Goal: Complete application form: Complete application form

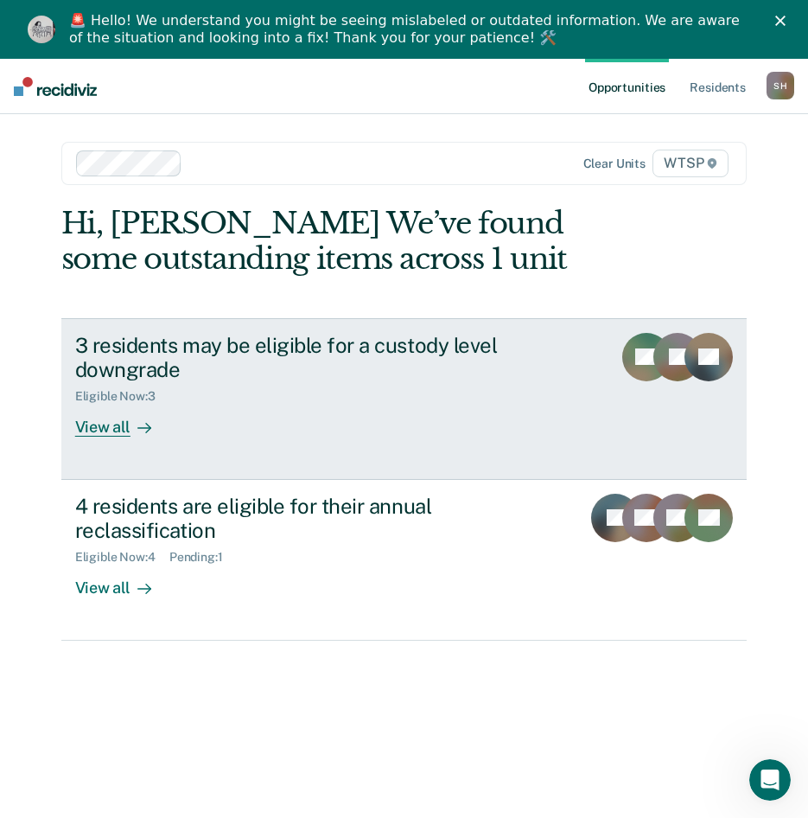
click at [88, 404] on div "View all" at bounding box center [123, 421] width 97 height 34
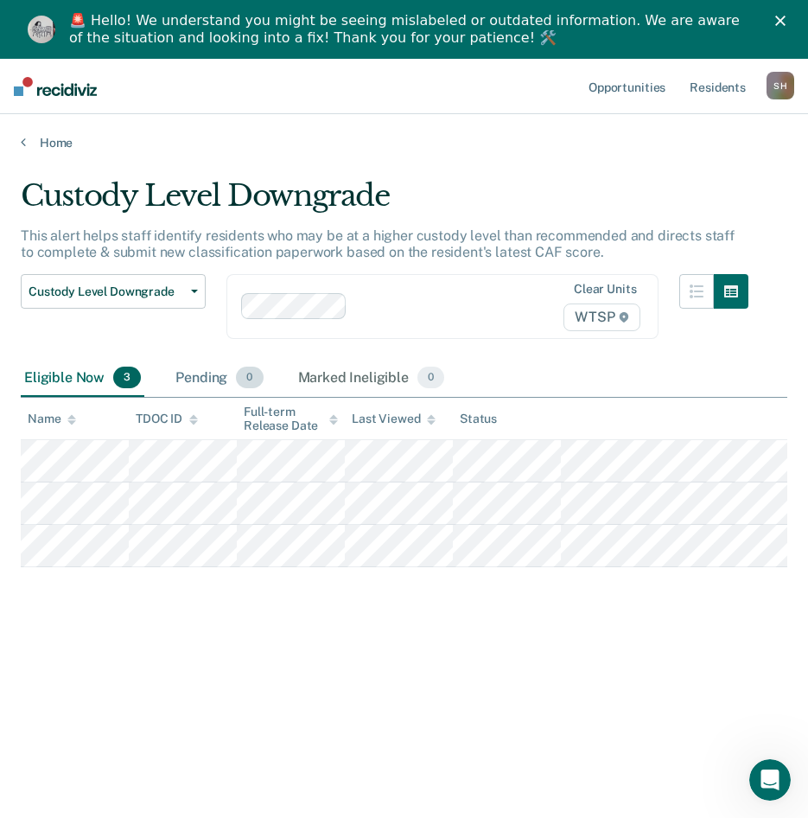
click at [217, 376] on div "Pending 0" at bounding box center [219, 379] width 94 height 38
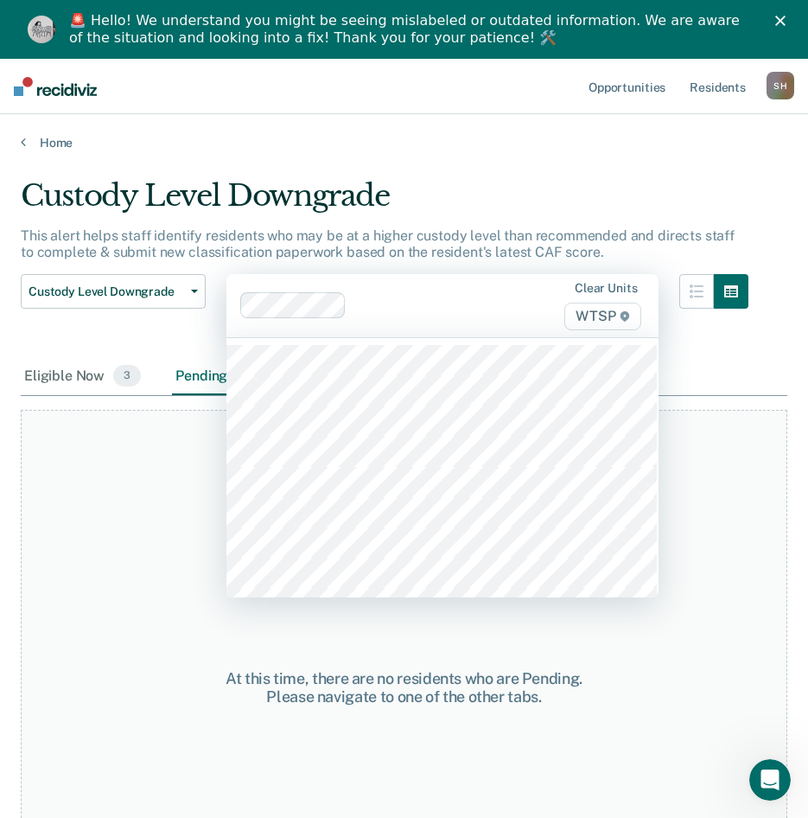
drag, startPoint x: 733, startPoint y: 356, endPoint x: 556, endPoint y: 245, distance: 209.4
click at [733, 355] on div at bounding box center [714, 316] width 69 height 84
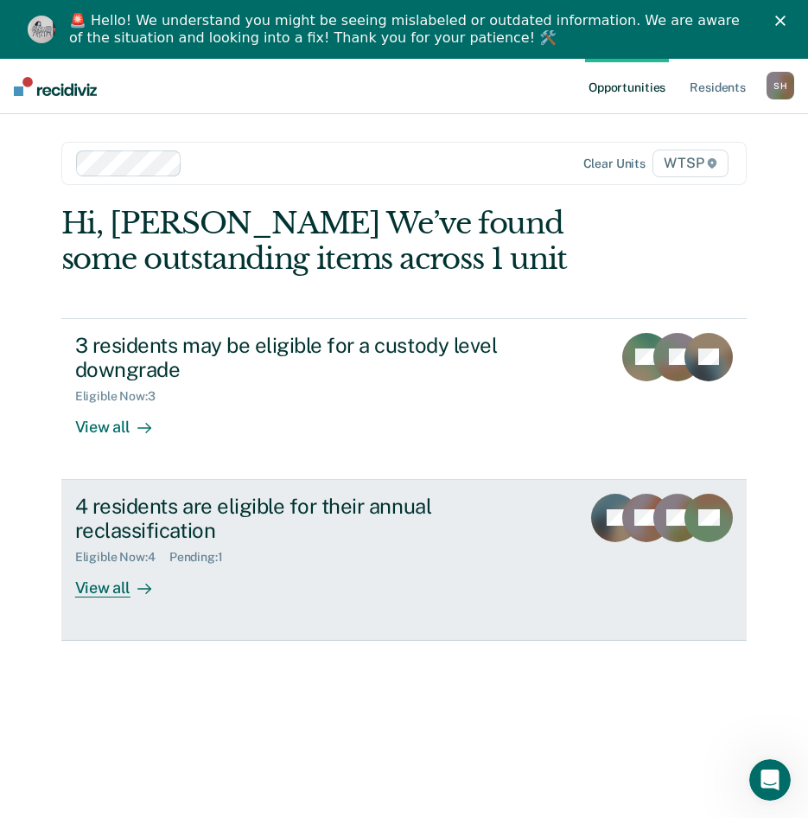
click at [111, 565] on div "View all" at bounding box center [123, 582] width 97 height 34
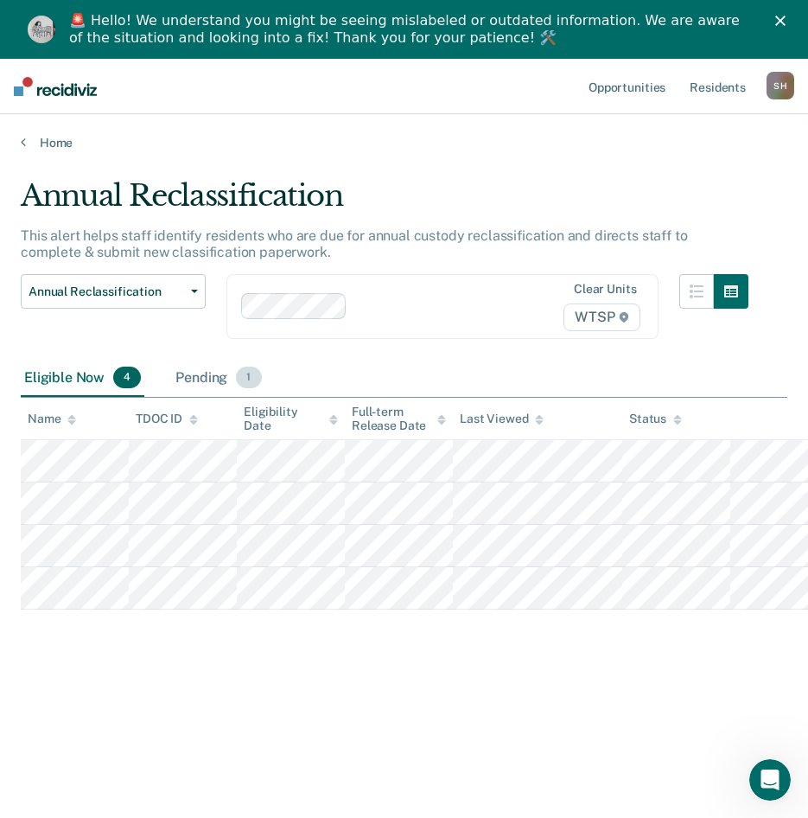
click at [221, 374] on div "Pending 1" at bounding box center [218, 379] width 93 height 38
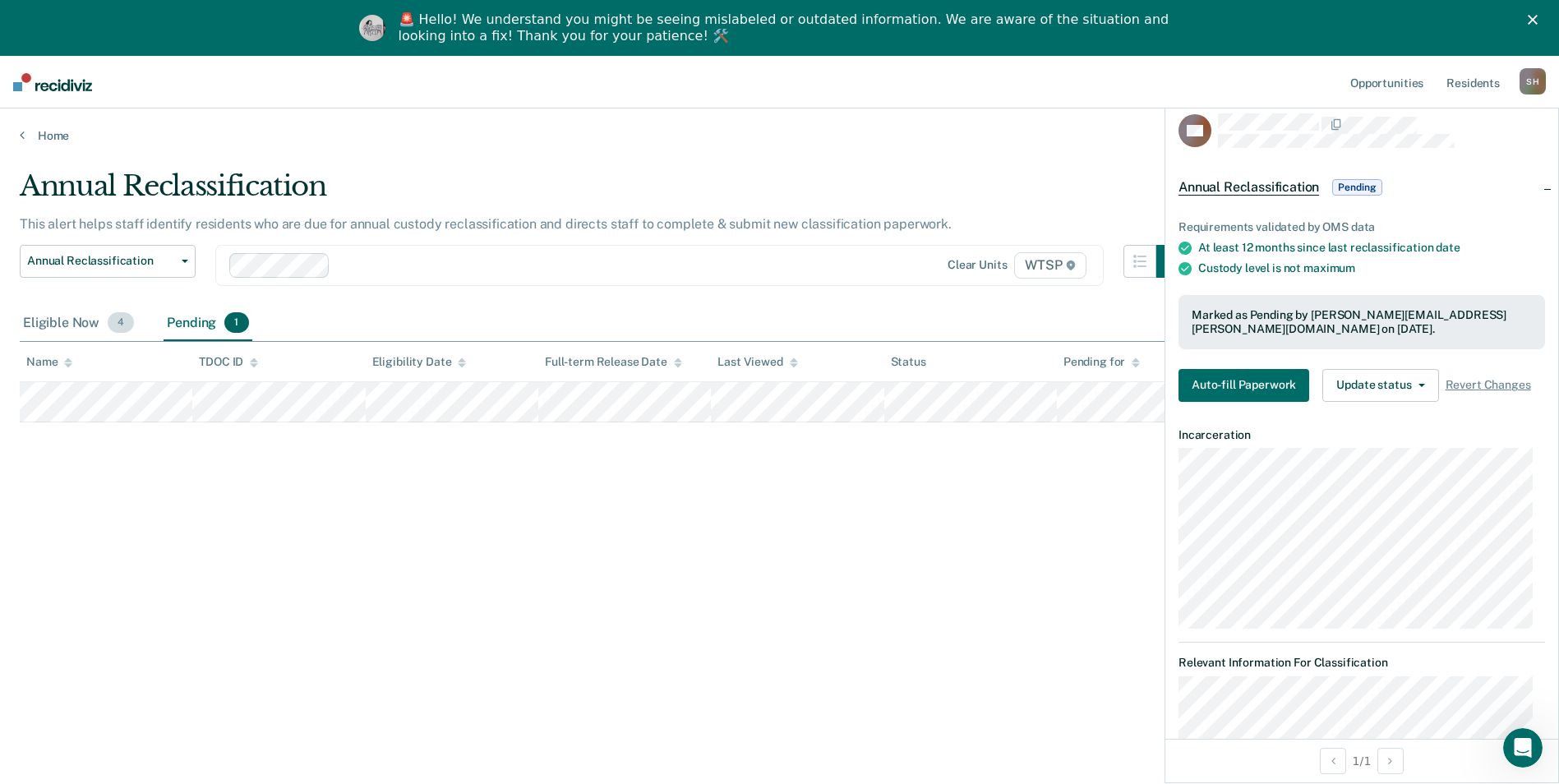
click at [82, 318] on div "Eligible Now 4" at bounding box center [79, 324] width 118 height 36
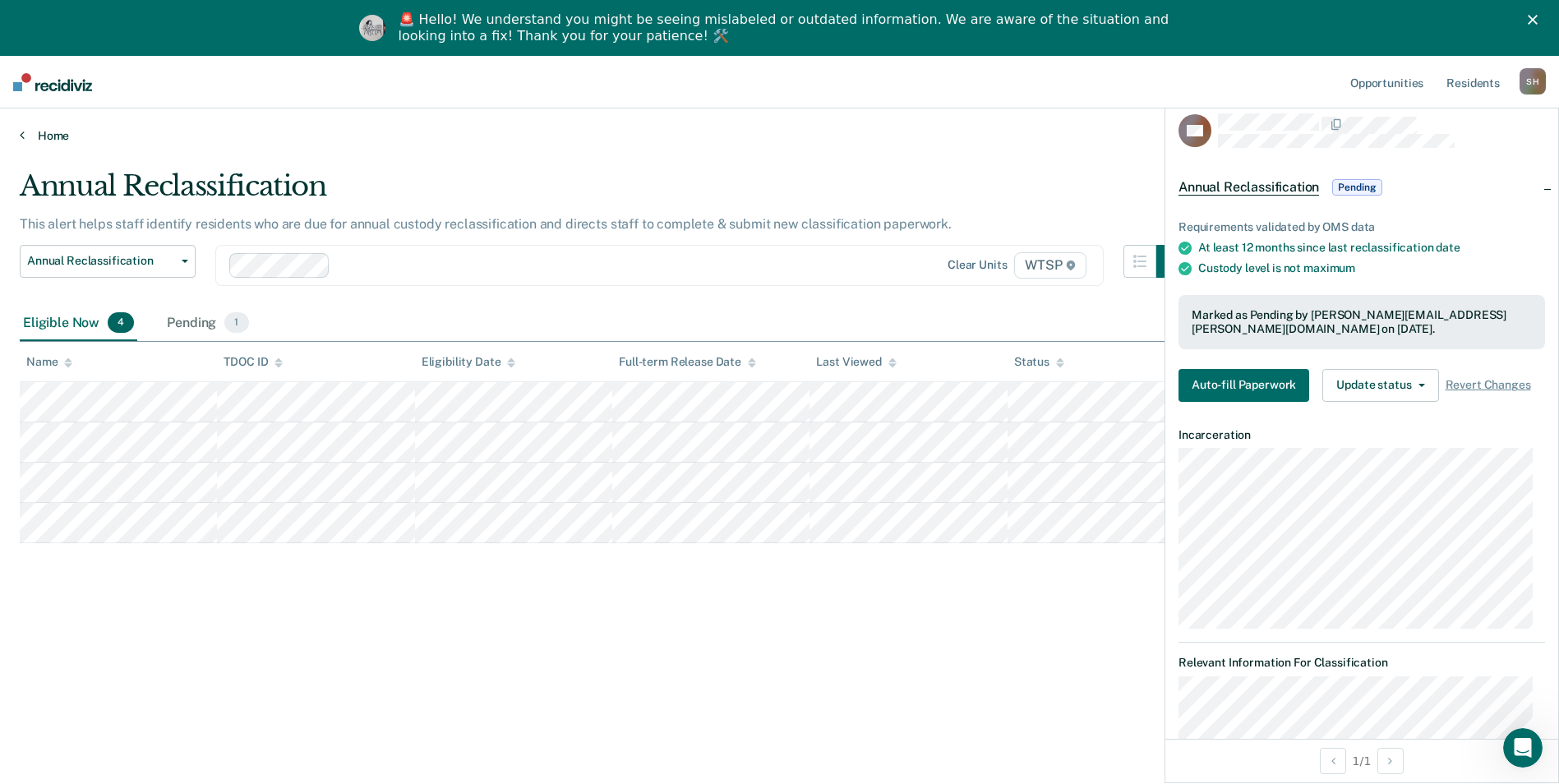
click at [35, 129] on link "Home" at bounding box center [780, 136] width 1520 height 15
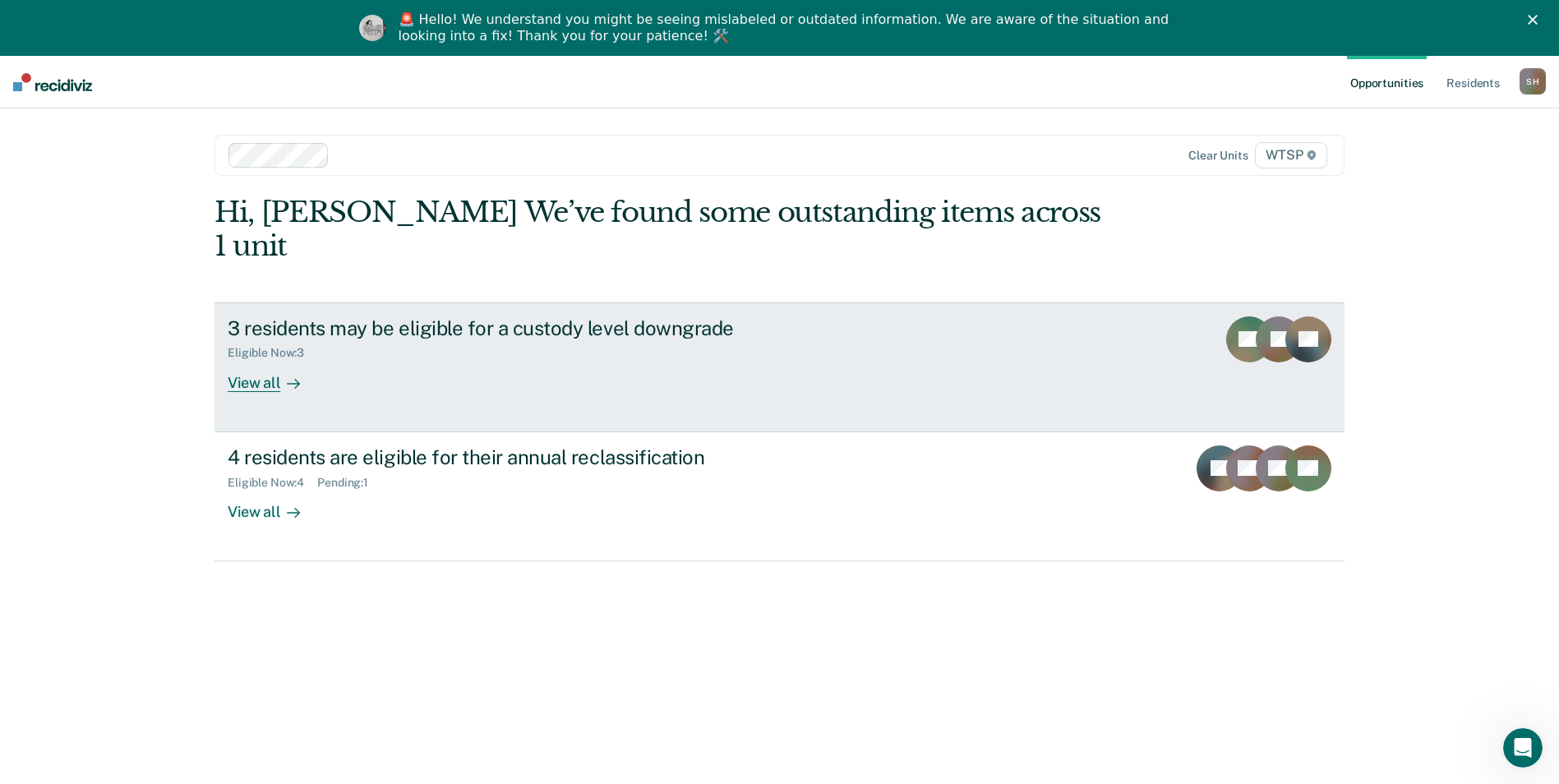
click at [258, 360] on div "View all" at bounding box center [273, 376] width 92 height 32
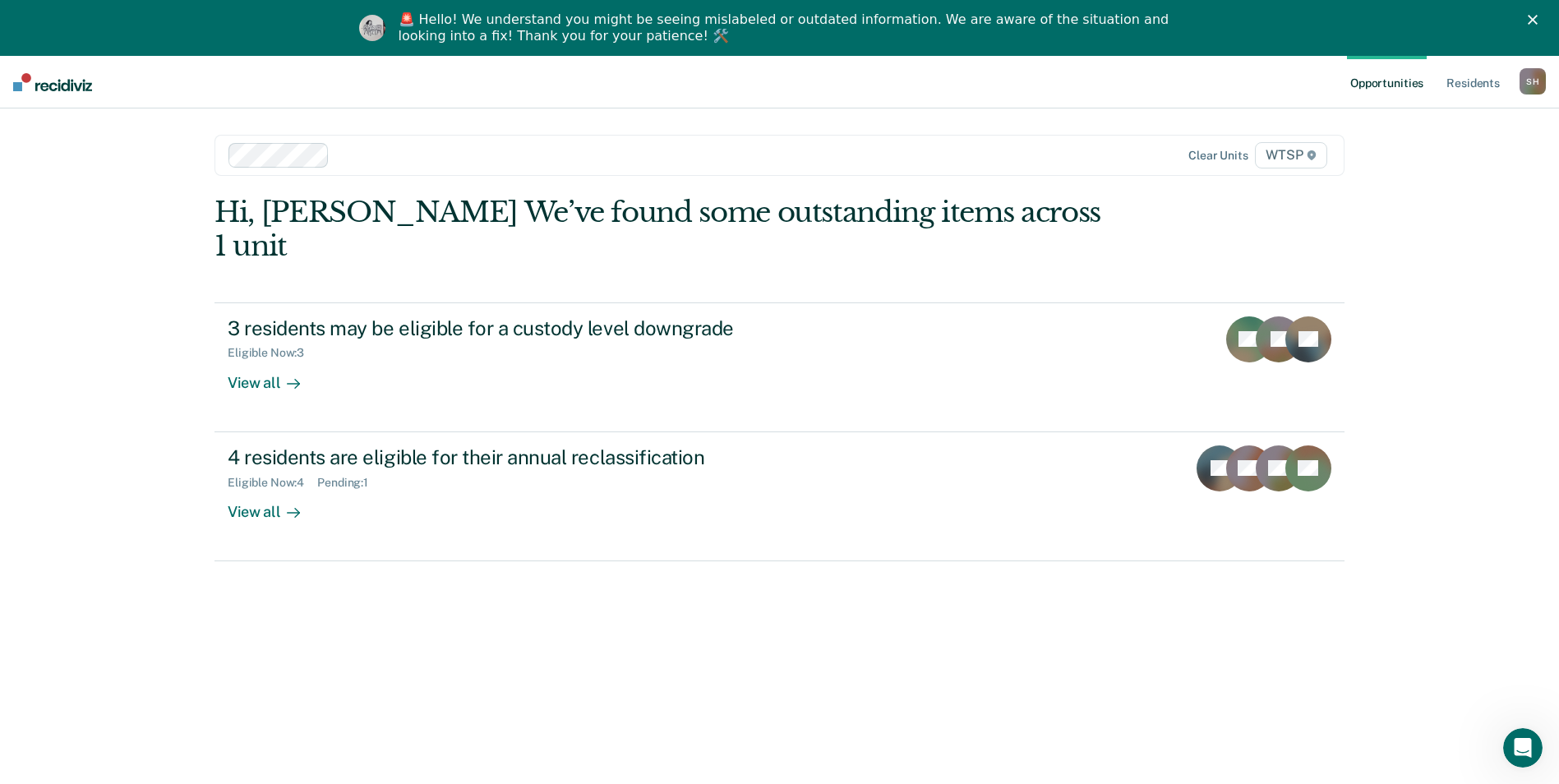
click at [349, 648] on div "Hi, [PERSON_NAME] We’ve found some outstanding items across 1 unit 3 residents …" at bounding box center [780, 495] width 1130 height 600
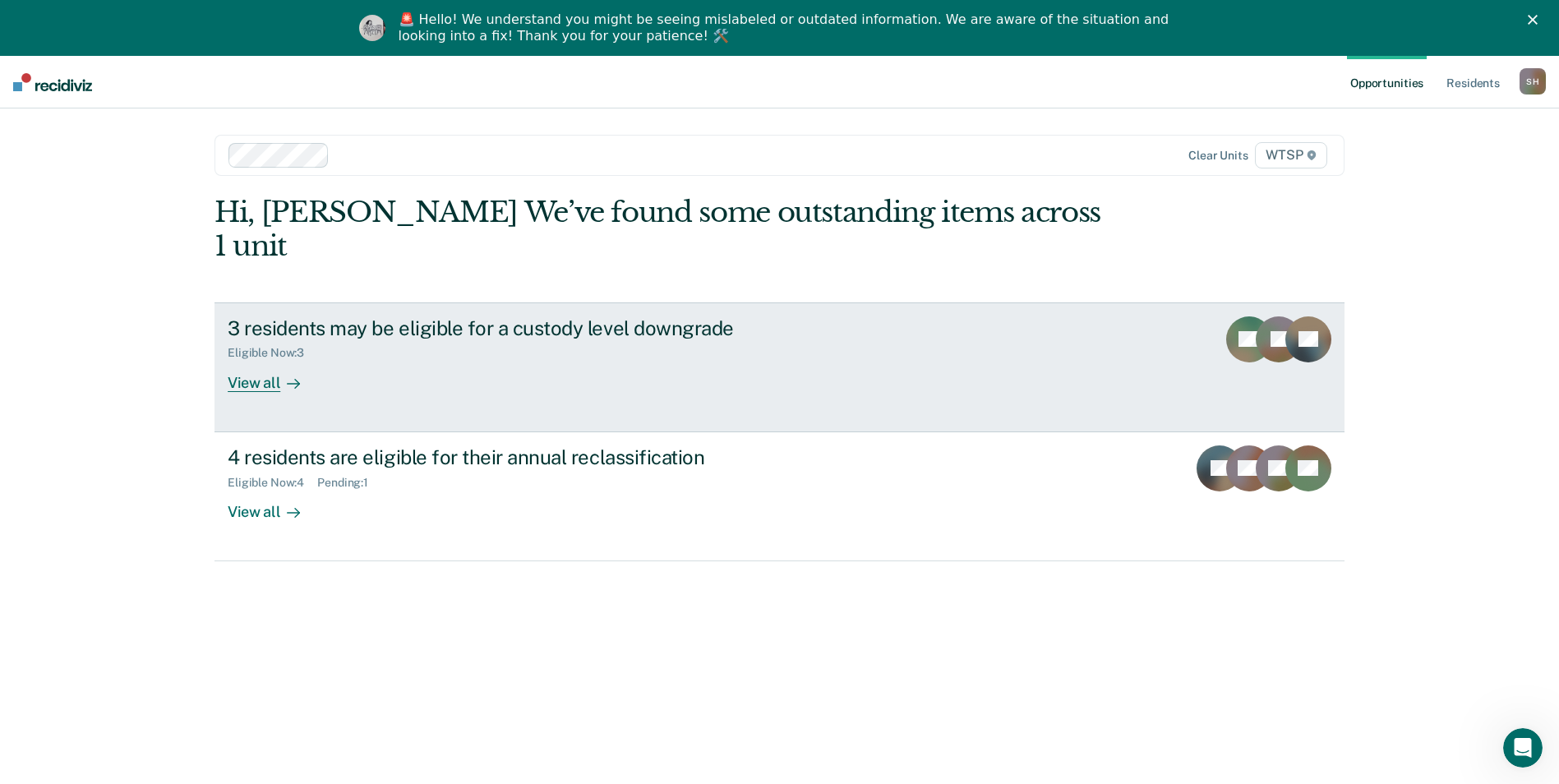
click at [260, 360] on div "View all" at bounding box center [273, 376] width 92 height 32
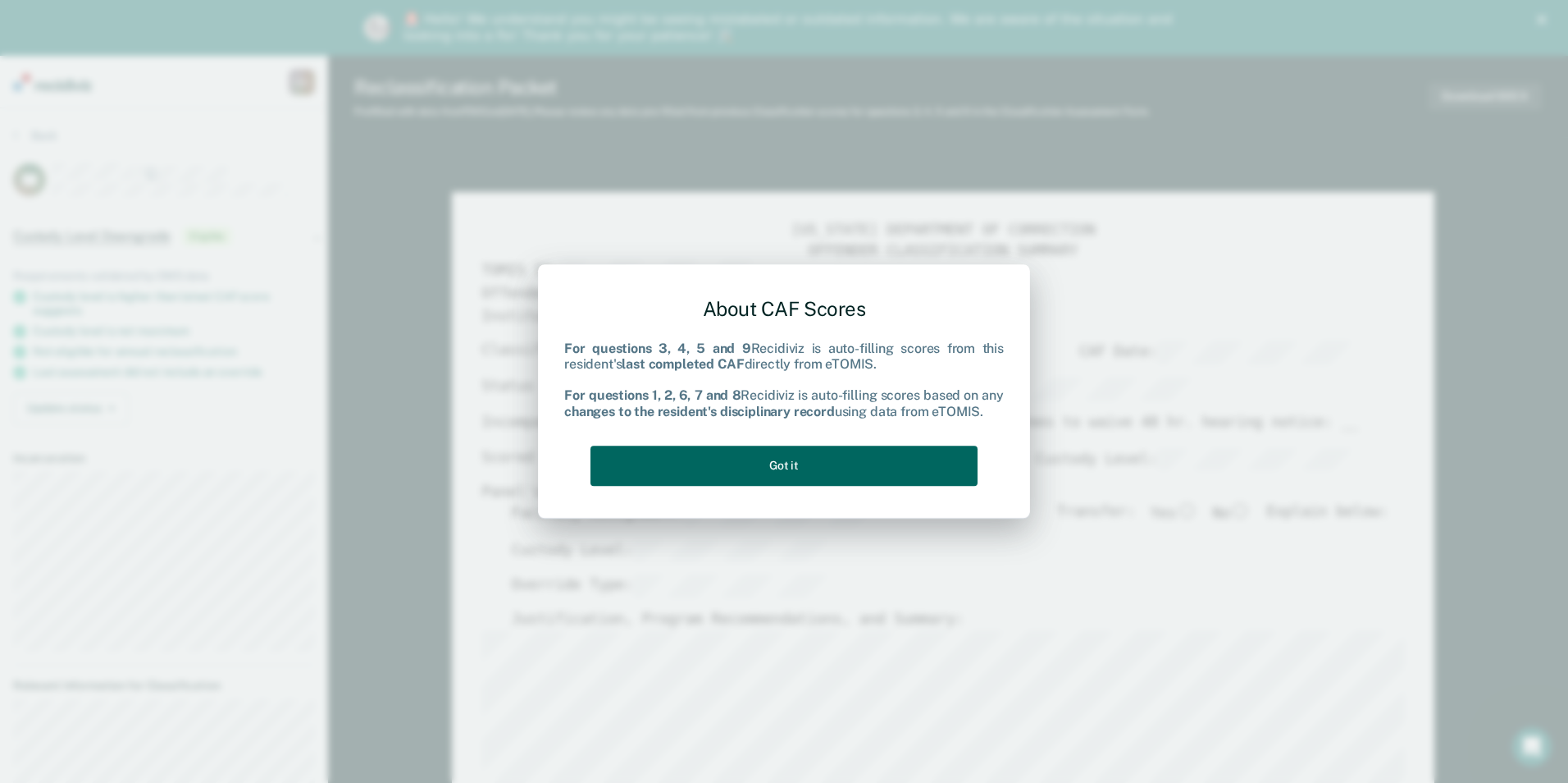
click at [769, 463] on button "Got it" at bounding box center [784, 465] width 387 height 40
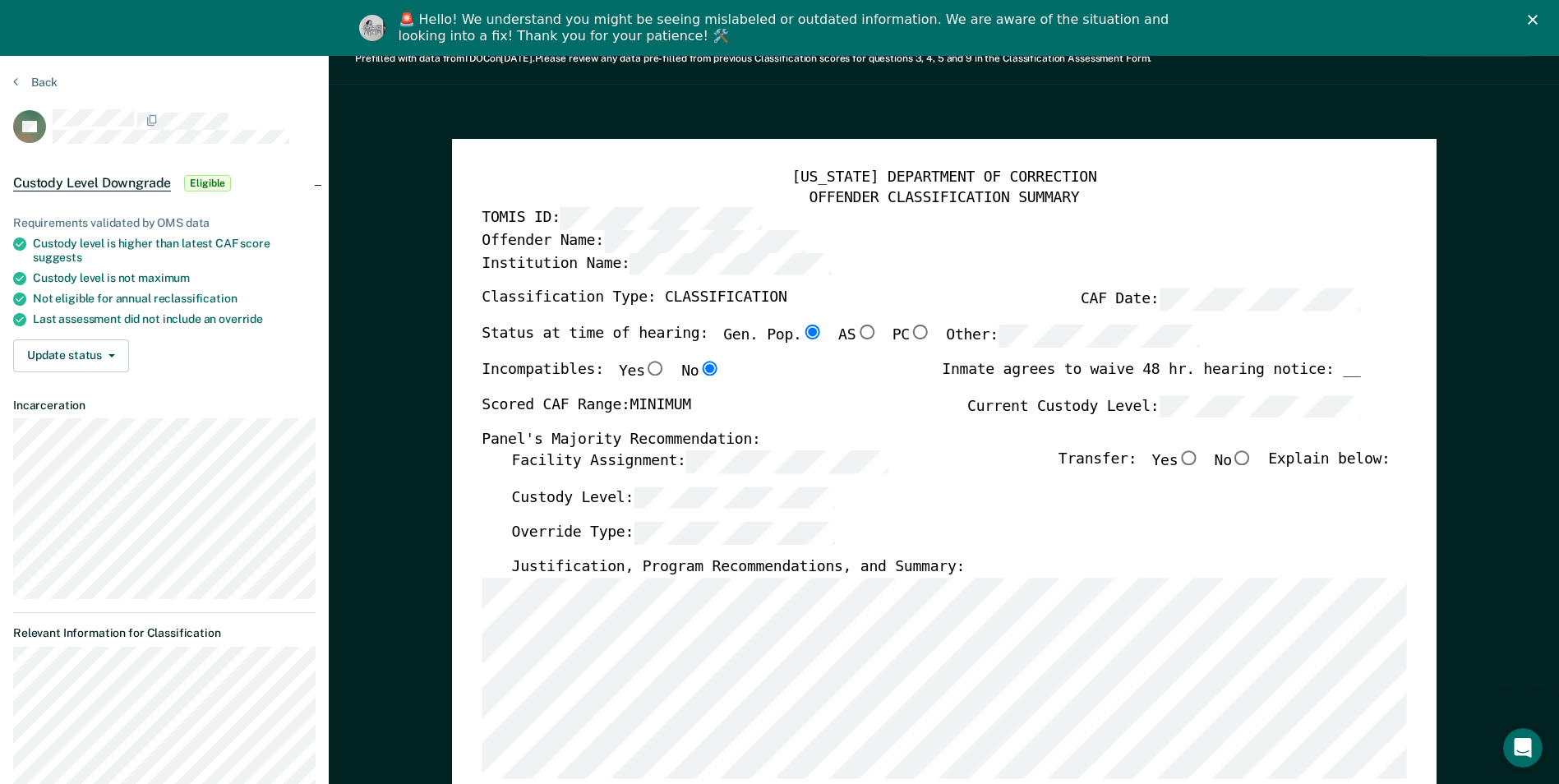
scroll to position [82, 0]
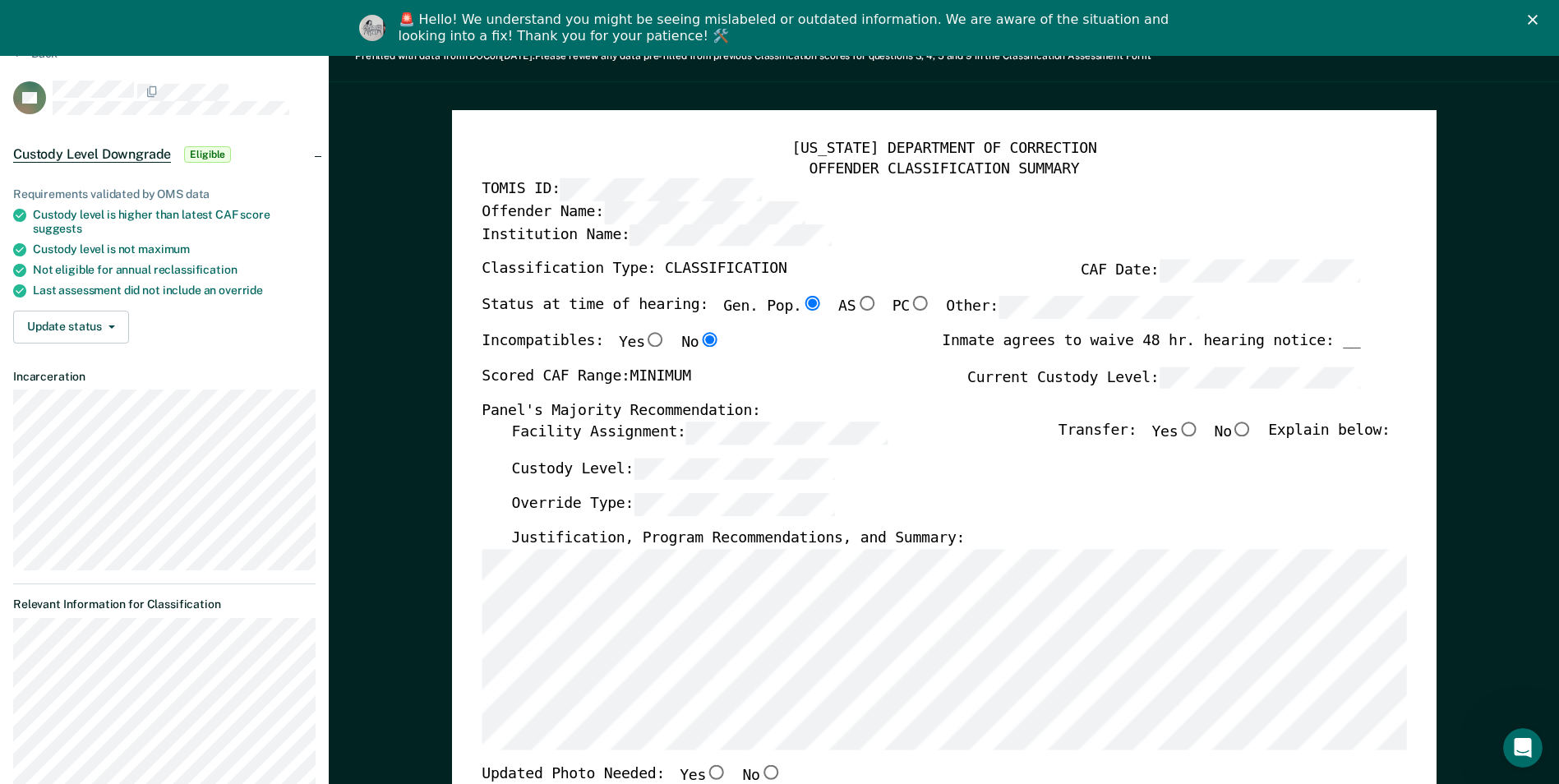
click at [1250, 428] on input "No" at bounding box center [1242, 430] width 21 height 15
type textarea "x"
radio input "true"
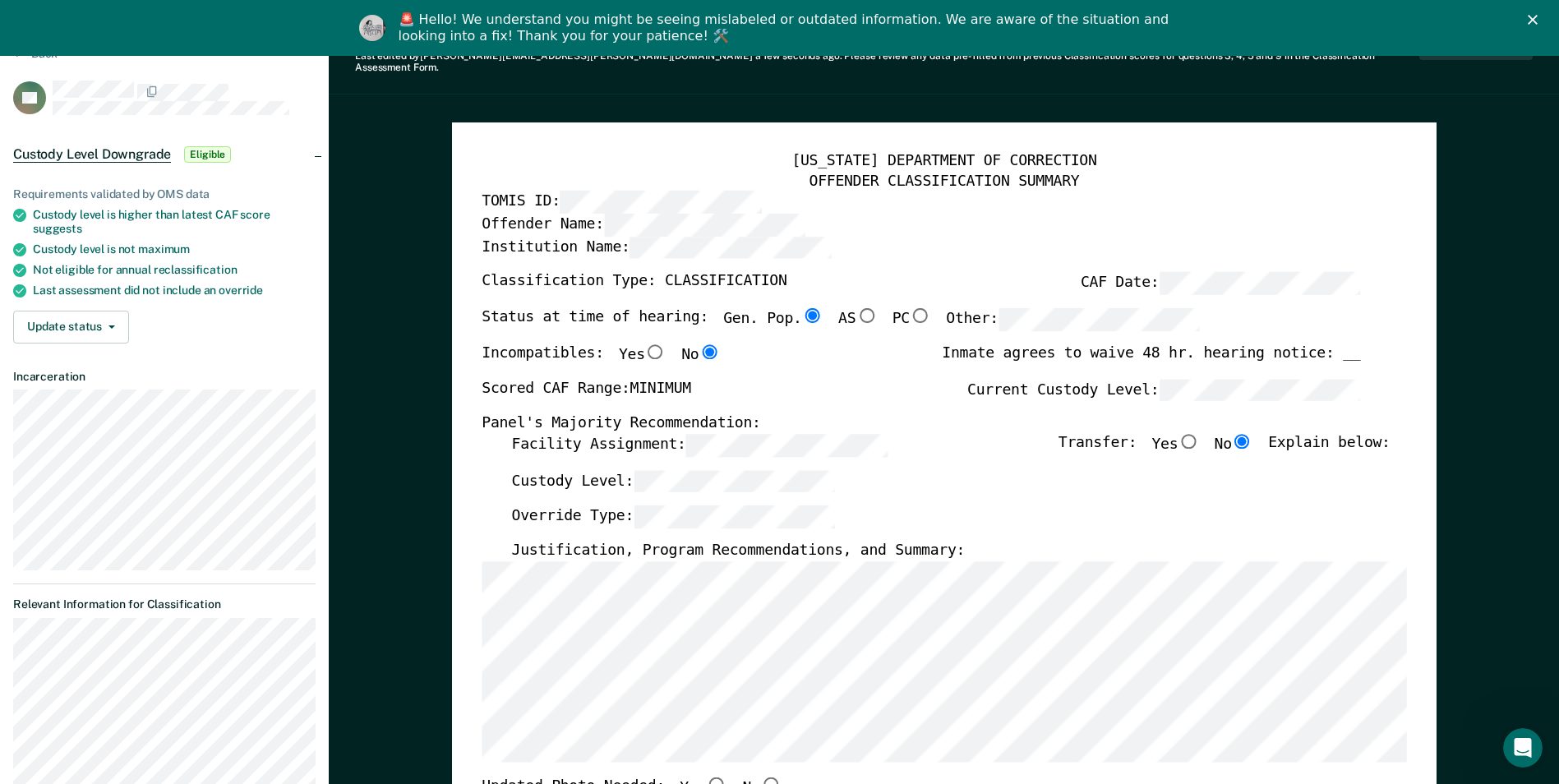
click at [962, 469] on div "Custody Level:" at bounding box center [951, 488] width 878 height 36
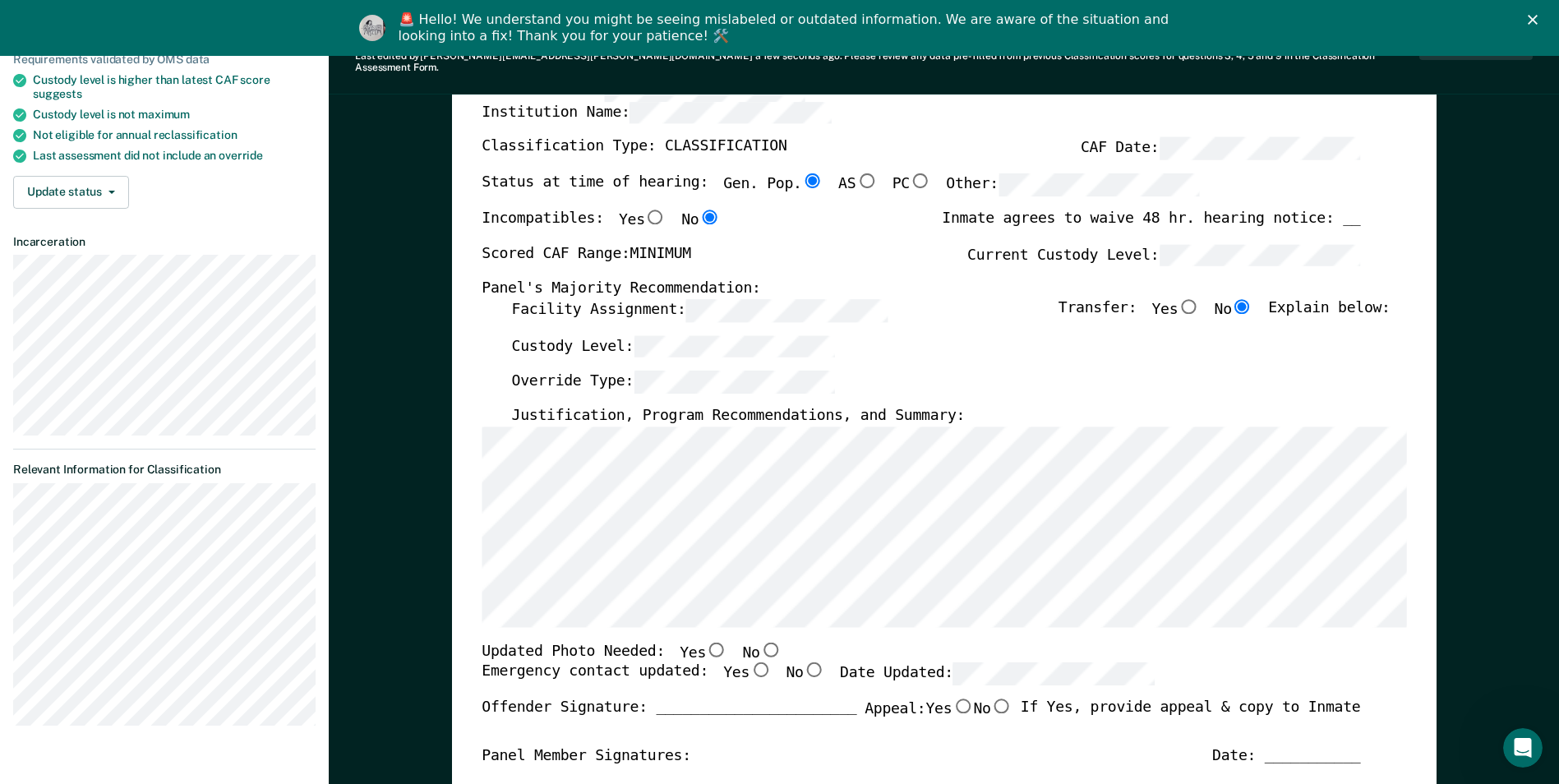
scroll to position [246, 0]
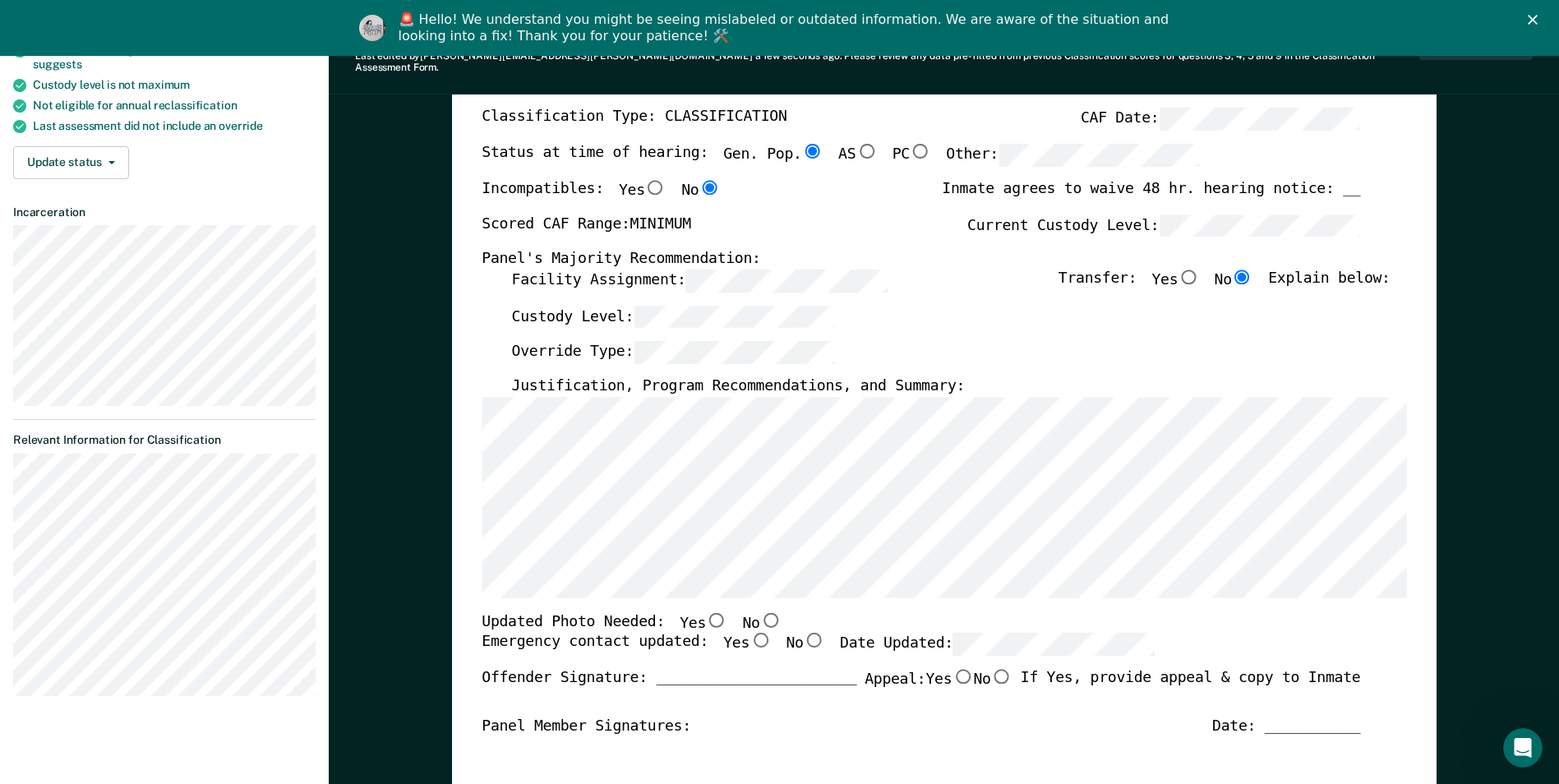
click at [749, 633] on input "Yes" at bounding box center [760, 641] width 21 height 15
type textarea "x"
radio input "true"
type textarea "x"
